Goal: Navigation & Orientation: Understand site structure

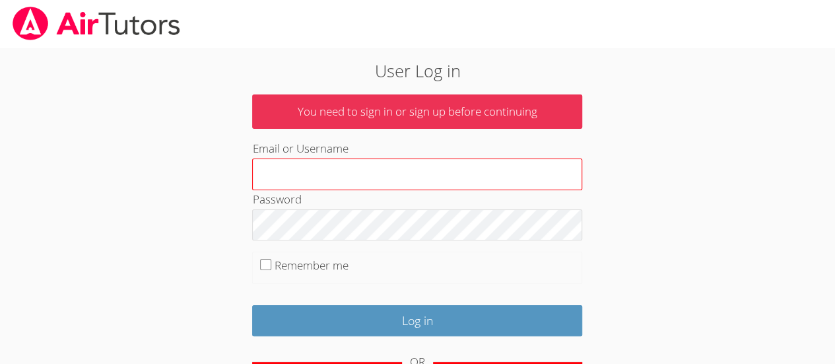
click at [412, 166] on input "Email or Username" at bounding box center [417, 174] width 330 height 32
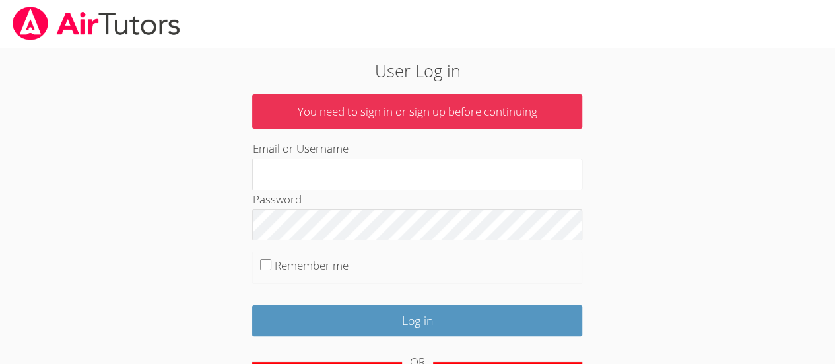
type input "geneva.henri@gmail.com"
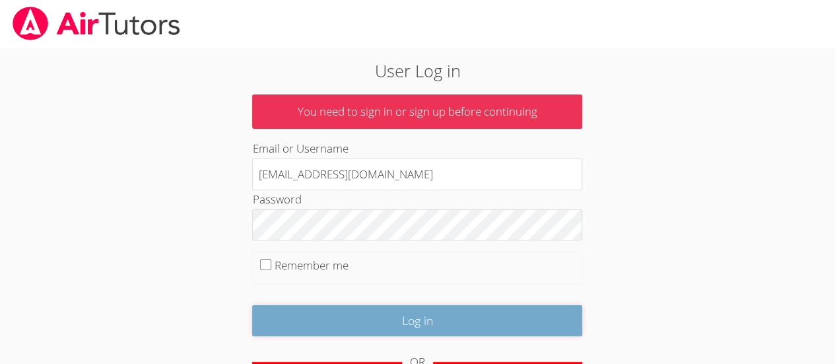
click at [379, 325] on input "Log in" at bounding box center [417, 320] width 330 height 31
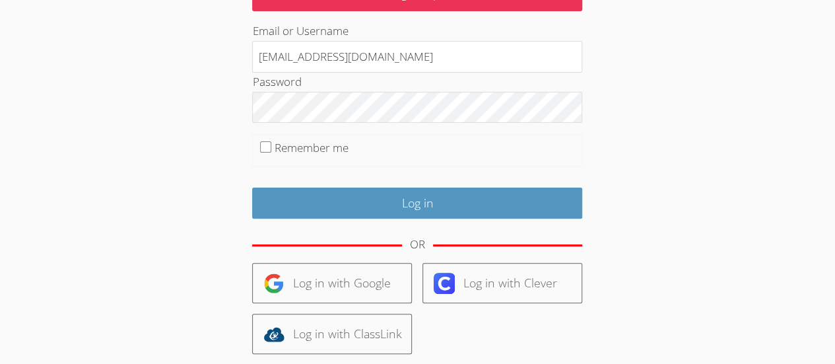
scroll to position [210, 0]
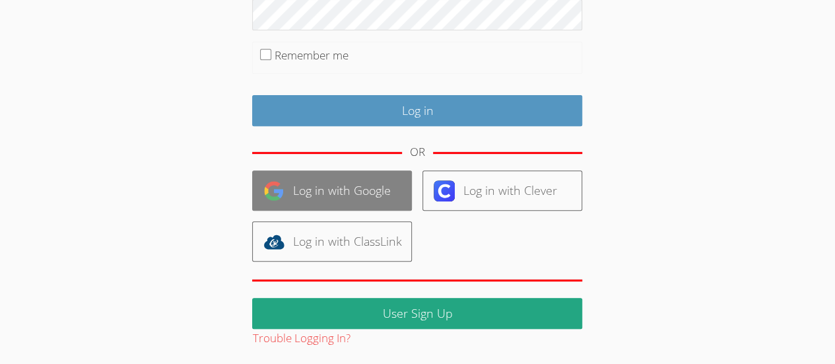
click at [348, 199] on link "Log in with Google" at bounding box center [332, 190] width 160 height 40
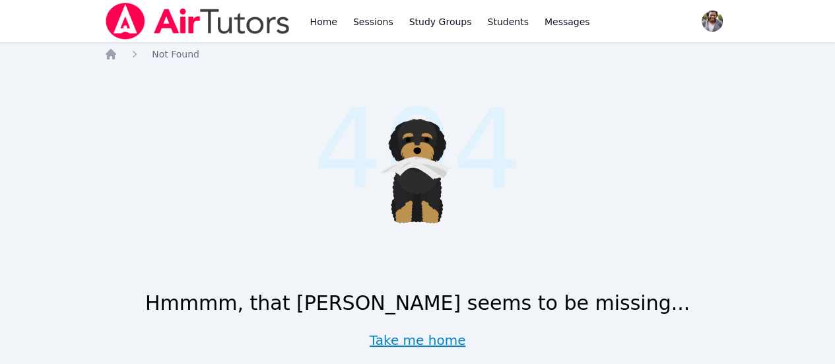
click at [400, 343] on link "Take me home" at bounding box center [418, 340] width 96 height 18
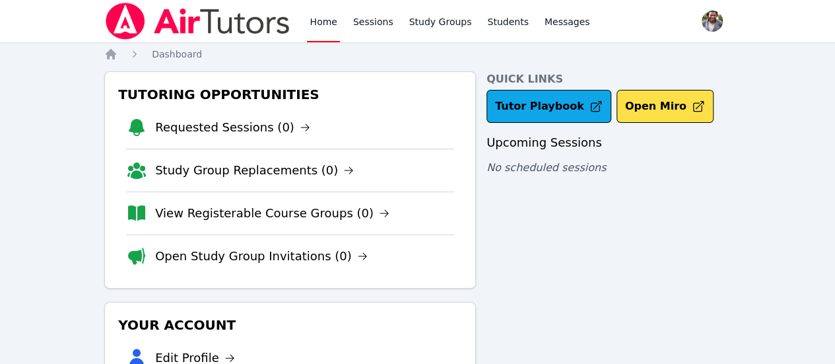
click at [205, 17] on img at bounding box center [197, 21] width 187 height 37
click at [198, 31] on img at bounding box center [197, 21] width 187 height 37
click at [743, 18] on nav "Home Sessions Study Groups Students Messages Open user menu [PERSON_NAME] Open …" at bounding box center [417, 21] width 835 height 42
click at [698, 28] on span "button" at bounding box center [712, 21] width 29 height 29
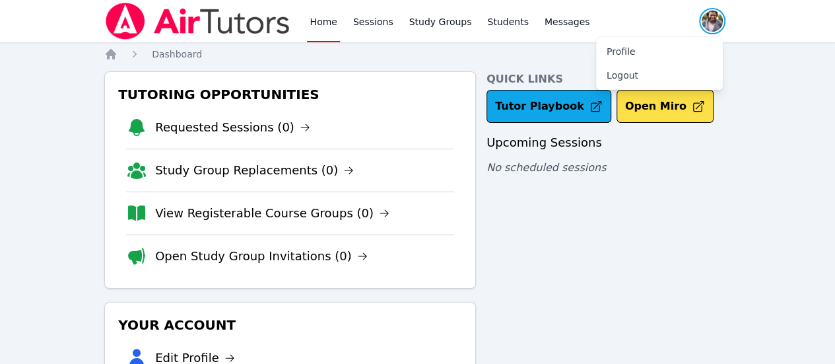
click at [698, 28] on span "button" at bounding box center [712, 21] width 29 height 29
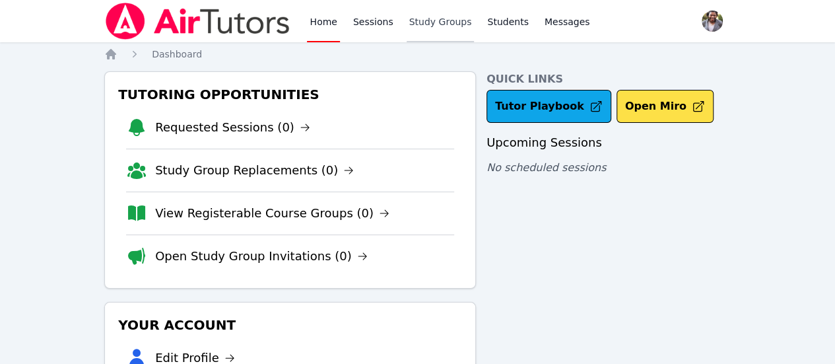
click at [438, 23] on link "Study Groups" at bounding box center [441, 21] width 68 height 42
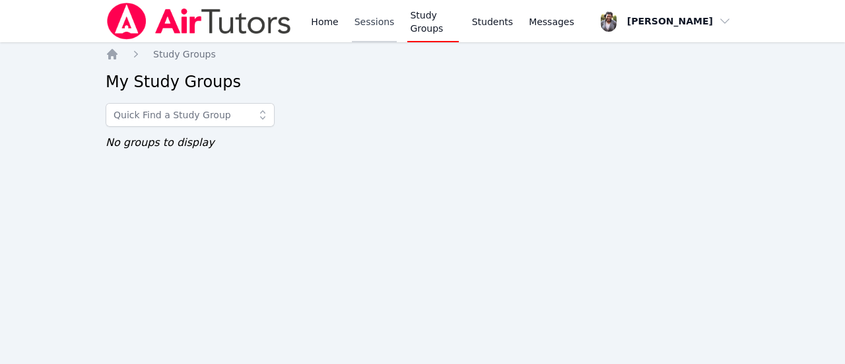
click at [363, 28] on link "Sessions" at bounding box center [375, 21] width 46 height 42
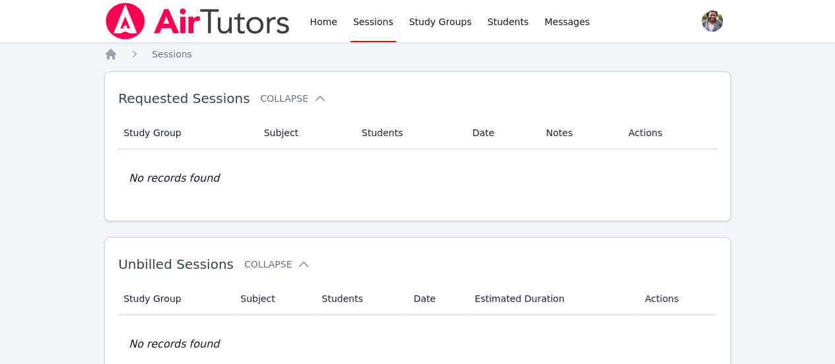
click at [517, 36] on div "Home Sessions Study Groups Students Messages" at bounding box center [449, 21] width 285 height 42
click at [484, 30] on link "Students" at bounding box center [507, 21] width 46 height 42
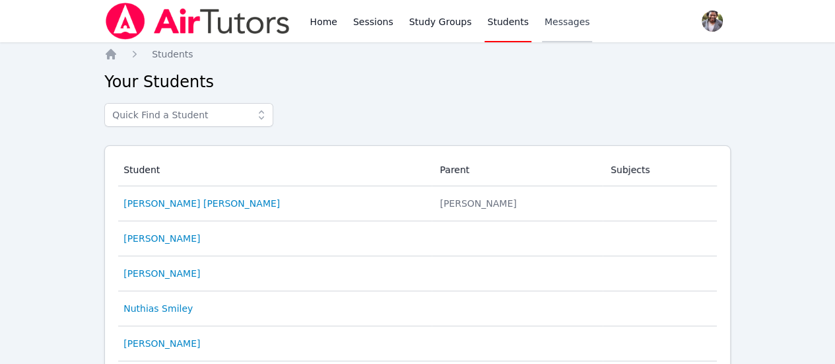
click at [553, 27] on span "Messages" at bounding box center [567, 21] width 46 height 13
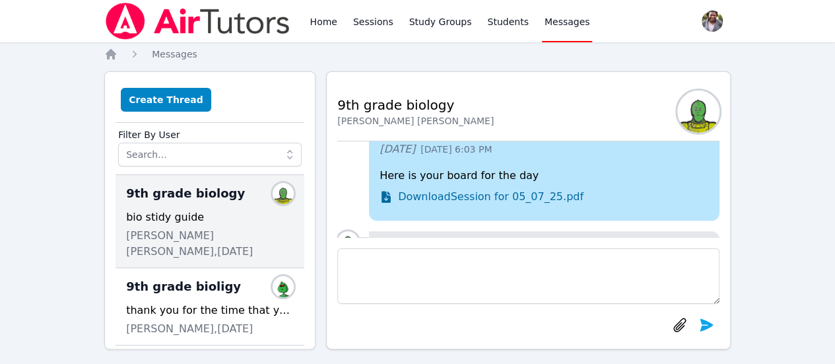
scroll to position [-341, 21]
click at [315, 28] on link "Home" at bounding box center [323, 21] width 32 height 42
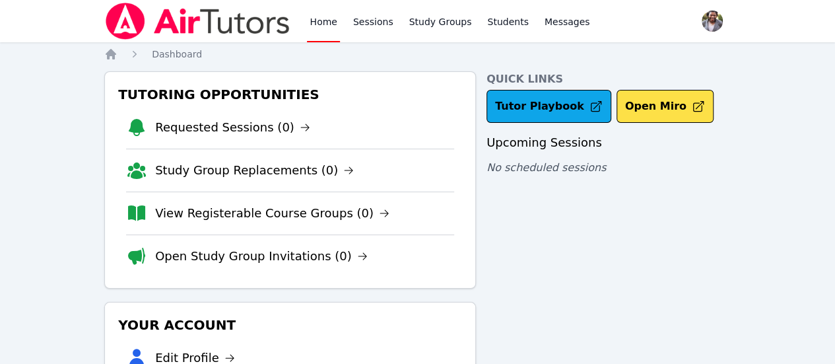
click at [180, 27] on img at bounding box center [197, 21] width 187 height 37
